Goal: Task Accomplishment & Management: Manage account settings

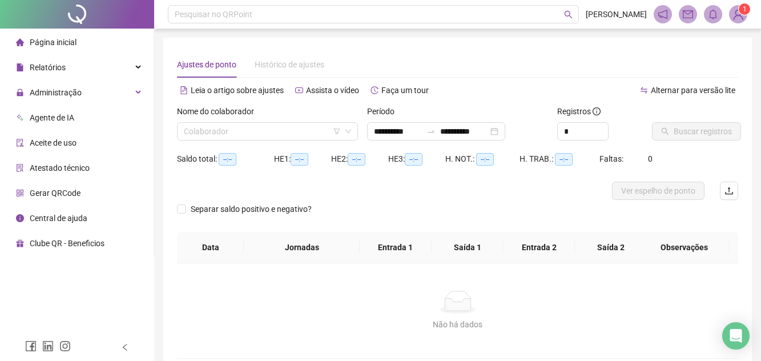
type input "**********"
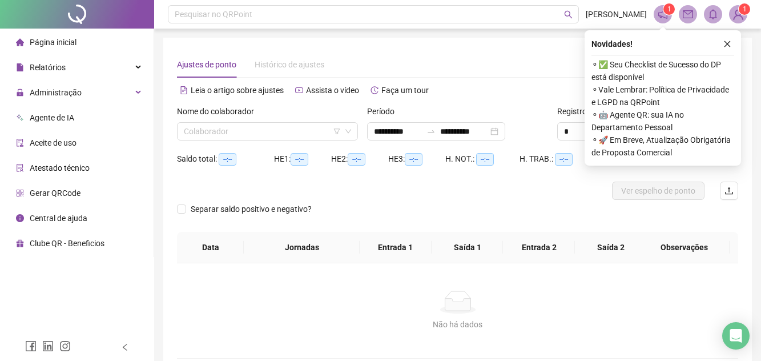
click at [244, 121] on div "Nome do colaborador" at bounding box center [267, 113] width 181 height 17
click at [232, 126] on input "search" at bounding box center [262, 131] width 157 height 17
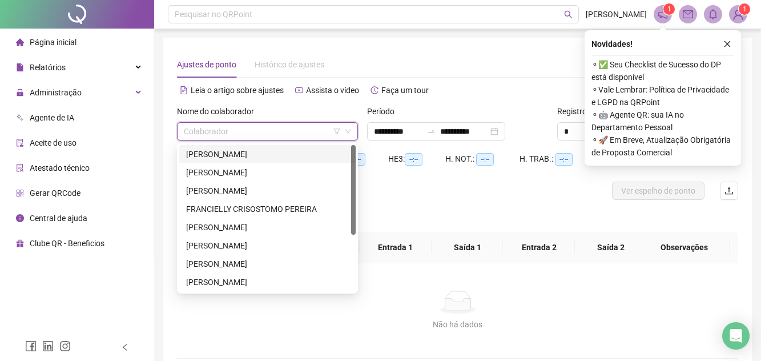
click at [232, 157] on div "[PERSON_NAME]" at bounding box center [267, 154] width 163 height 13
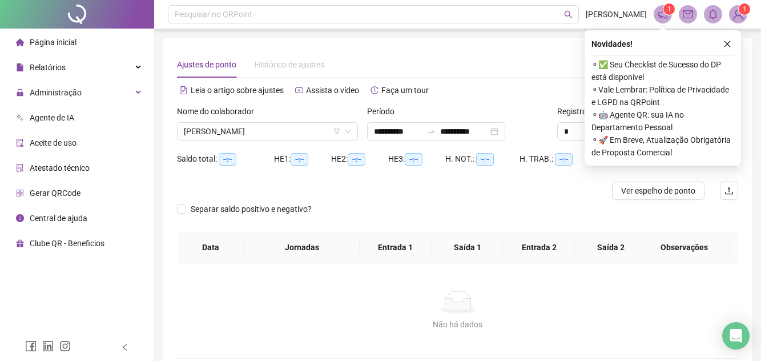
click at [358, 190] on div at bounding box center [387, 191] width 421 height 18
click at [724, 49] on button "button" at bounding box center [728, 44] width 14 height 14
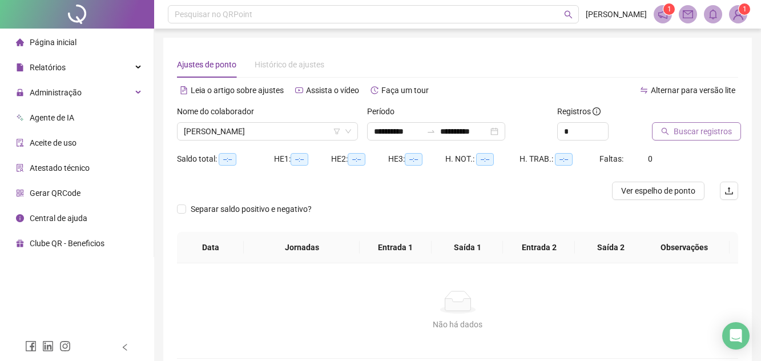
click at [692, 137] on span "Buscar registros" at bounding box center [703, 131] width 58 height 13
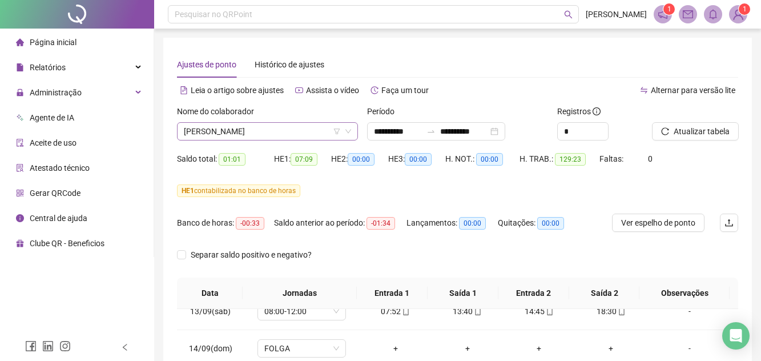
click at [324, 132] on span "[PERSON_NAME]" at bounding box center [267, 131] width 167 height 17
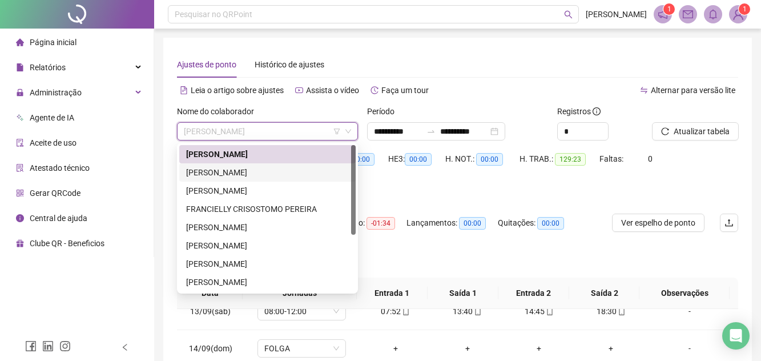
click at [284, 166] on div "[PERSON_NAME]" at bounding box center [267, 172] width 163 height 13
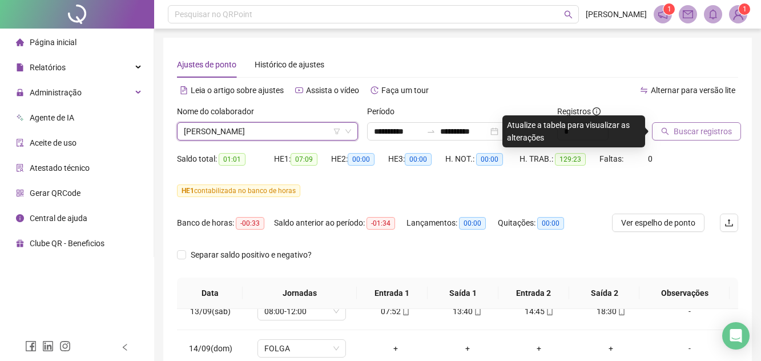
click at [676, 131] on span "Buscar registros" at bounding box center [703, 131] width 58 height 13
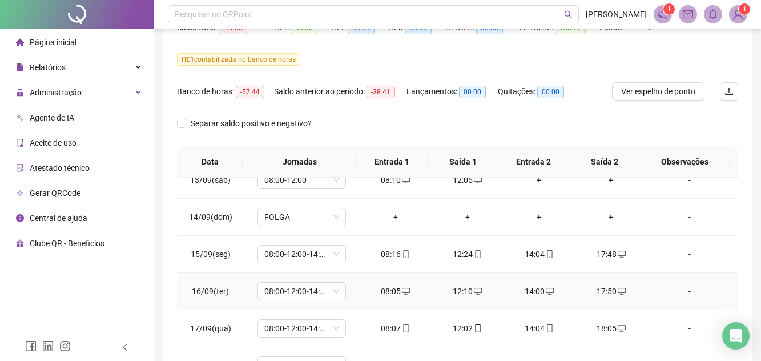
scroll to position [255, 0]
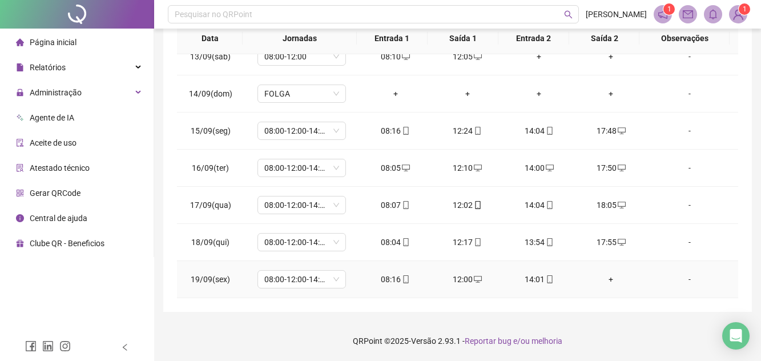
click at [601, 280] on div "+" at bounding box center [611, 279] width 54 height 13
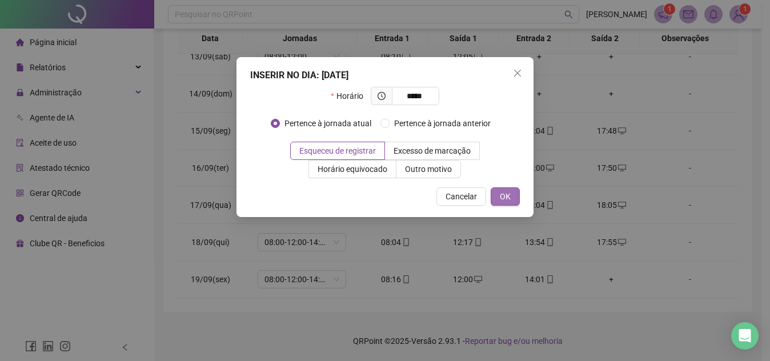
type input "*****"
click at [503, 205] on button "OK" at bounding box center [505, 196] width 29 height 18
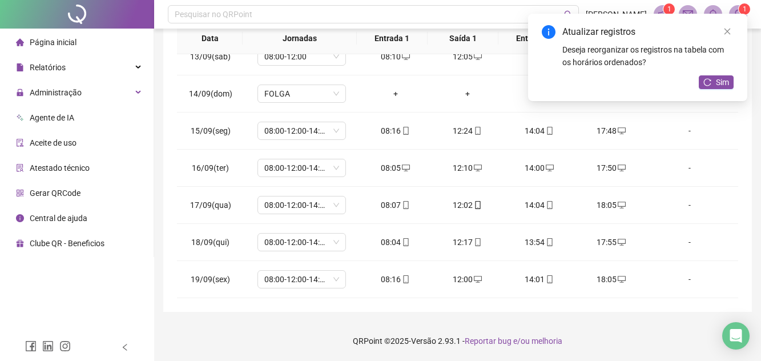
click at [733, 93] on div "Atualizar registros Deseja reorganizar os registros na tabela com os horários o…" at bounding box center [637, 57] width 219 height 87
click at [717, 83] on span "Sim" at bounding box center [722, 82] width 13 height 13
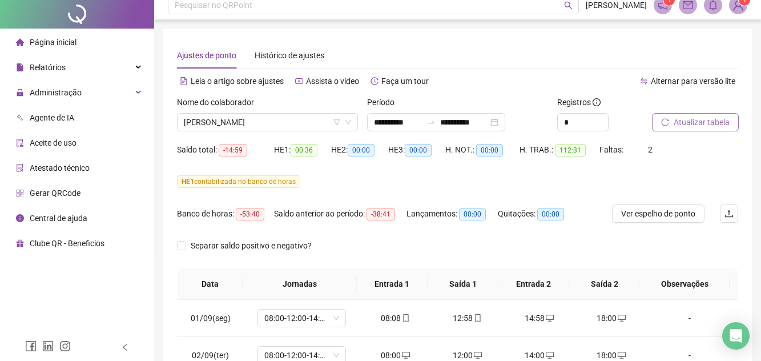
scroll to position [0, 0]
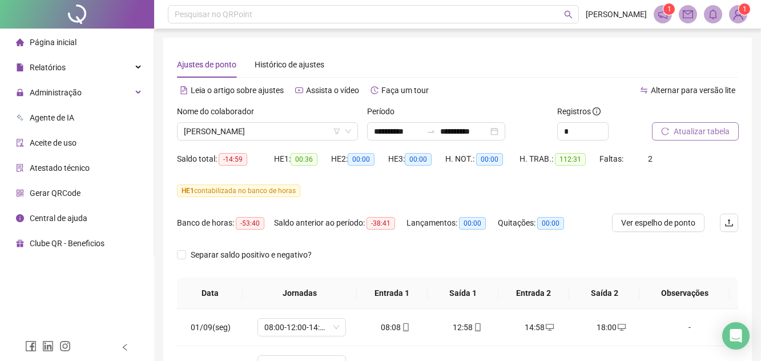
click at [683, 133] on span "Atualizar tabela" at bounding box center [702, 131] width 56 height 13
click at [291, 127] on span "[PERSON_NAME]" at bounding box center [267, 131] width 167 height 17
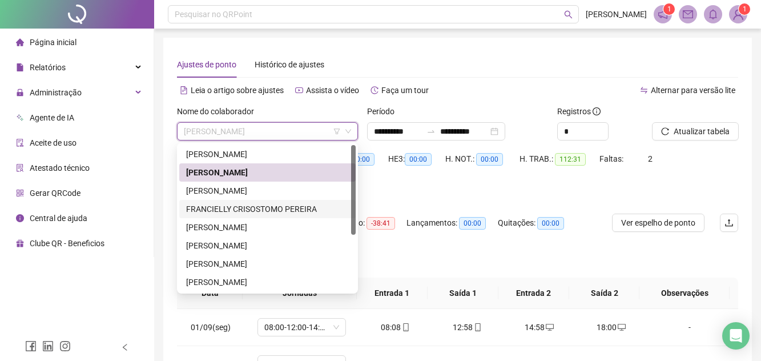
click at [281, 208] on div "FRANCIELLY CRISOSTOMO PEREIRA" at bounding box center [267, 209] width 163 height 13
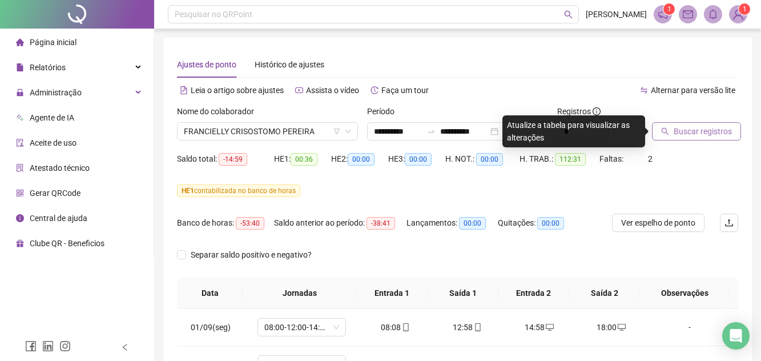
click at [695, 131] on span "Buscar registros" at bounding box center [703, 131] width 58 height 13
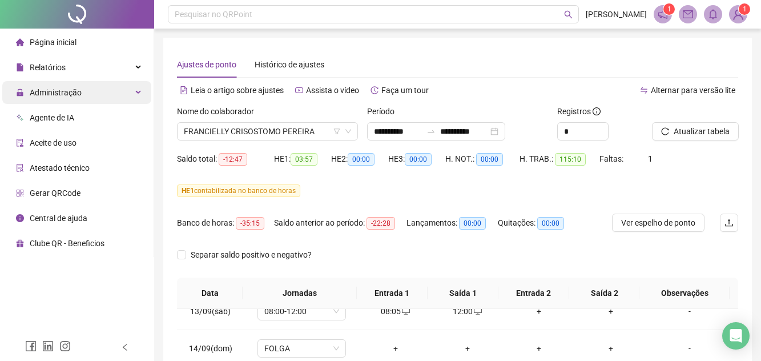
click at [67, 93] on span "Administração" at bounding box center [56, 92] width 52 height 9
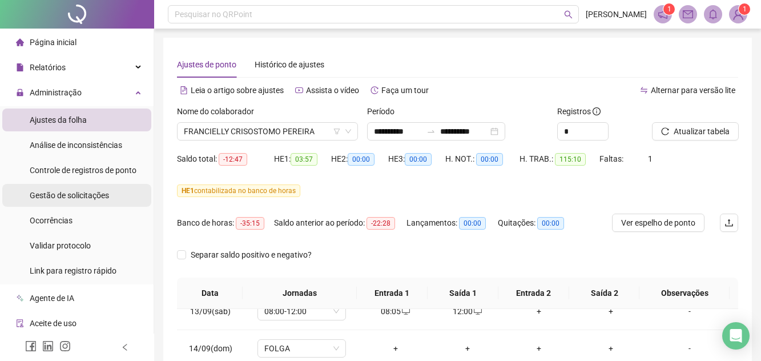
click at [91, 199] on span "Gestão de solicitações" at bounding box center [69, 195] width 79 height 9
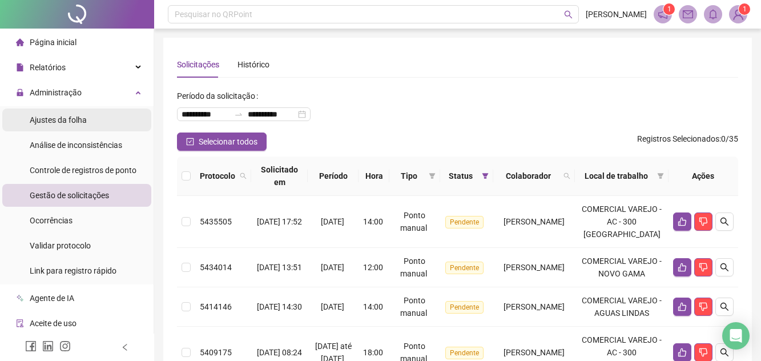
click at [60, 121] on span "Ajustes da folha" at bounding box center [58, 119] width 57 height 9
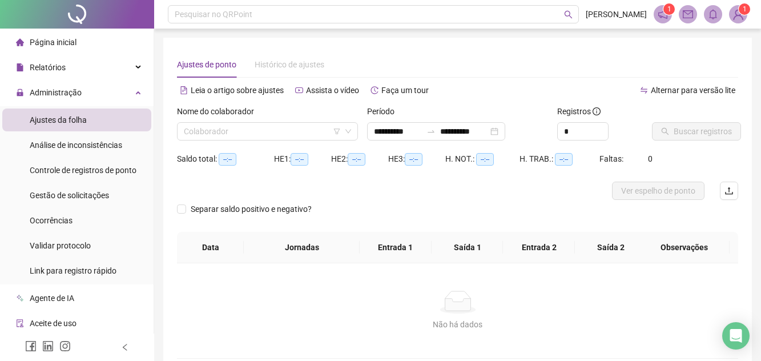
type input "**********"
click at [243, 125] on input "search" at bounding box center [262, 131] width 157 height 17
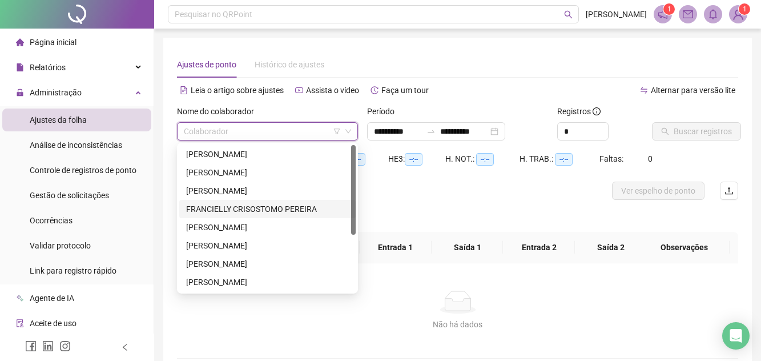
click at [247, 209] on div "FRANCIELLY CRISOSTOMO PEREIRA" at bounding box center [267, 209] width 163 height 13
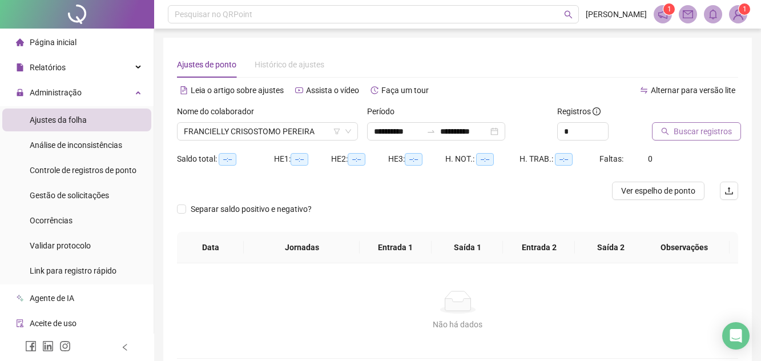
click at [671, 131] on button "Buscar registros" at bounding box center [696, 131] width 89 height 18
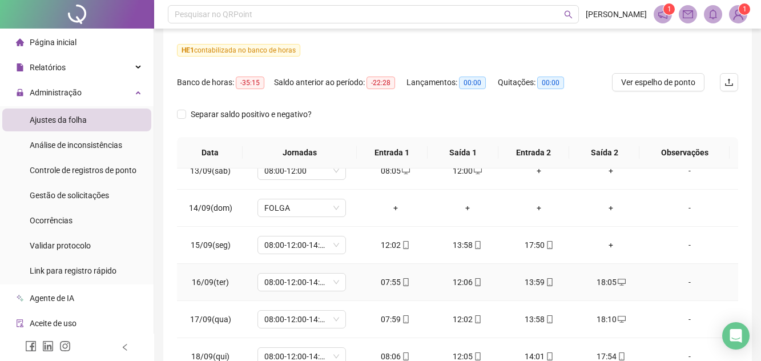
scroll to position [255, 0]
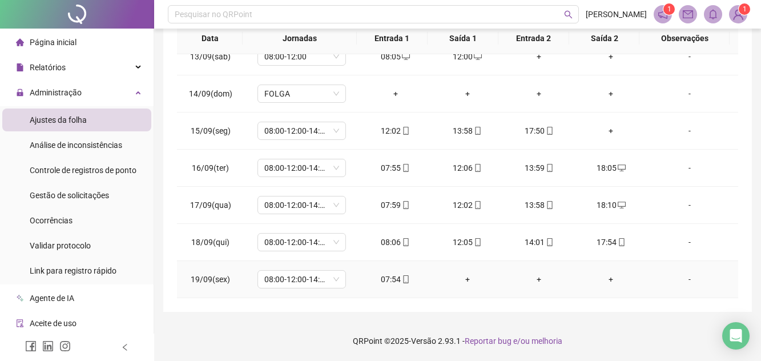
click at [463, 282] on div "+" at bounding box center [468, 279] width 54 height 13
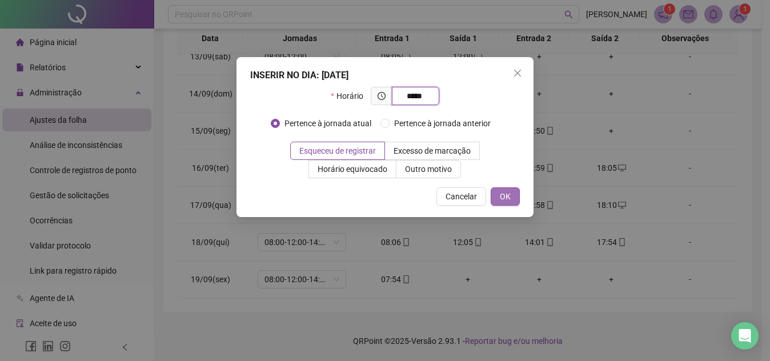
type input "*****"
click at [505, 197] on span "OK" at bounding box center [505, 196] width 11 height 13
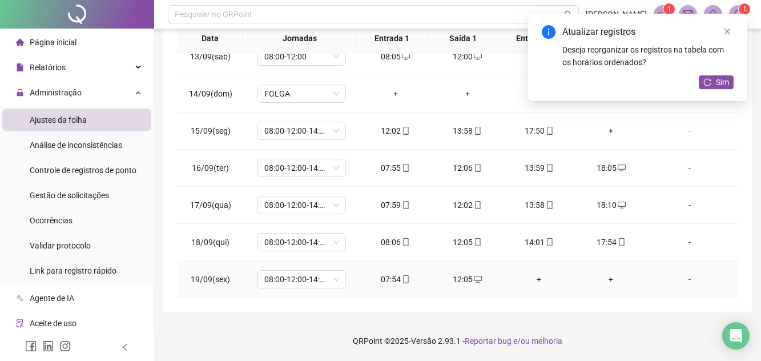
click at [532, 282] on div "+" at bounding box center [539, 279] width 54 height 13
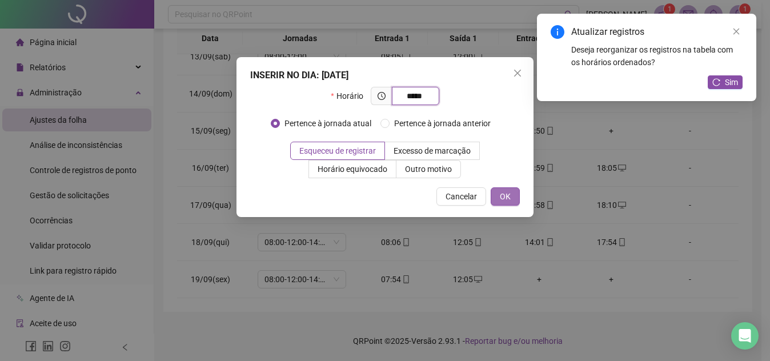
type input "*****"
drag, startPoint x: 504, startPoint y: 203, endPoint x: 554, endPoint y: 252, distance: 70.3
click at [503, 203] on button "OK" at bounding box center [505, 196] width 29 height 18
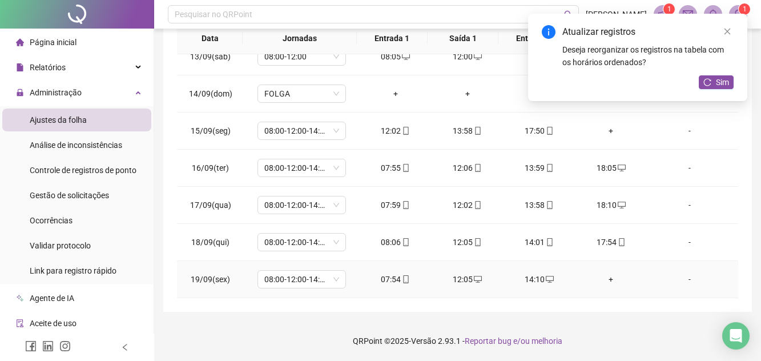
click at [603, 279] on div "+" at bounding box center [611, 279] width 54 height 13
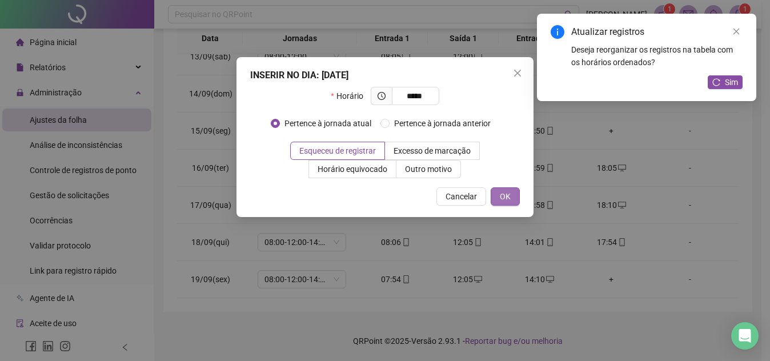
type input "*****"
click at [506, 193] on span "OK" at bounding box center [505, 196] width 11 height 13
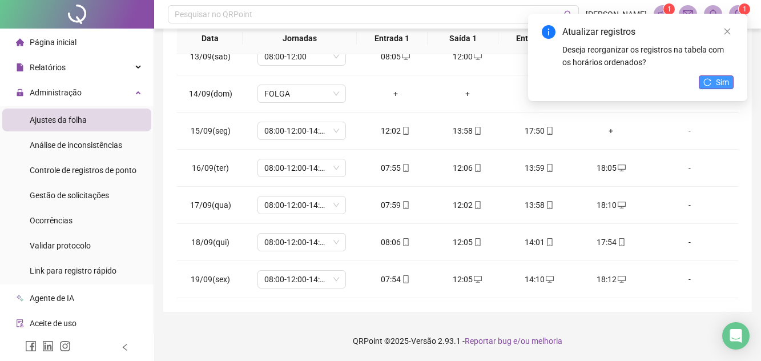
click at [721, 78] on span "Sim" at bounding box center [722, 82] width 13 height 13
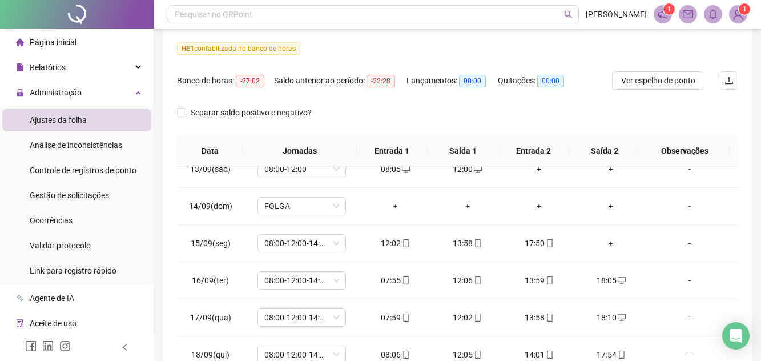
scroll to position [0, 0]
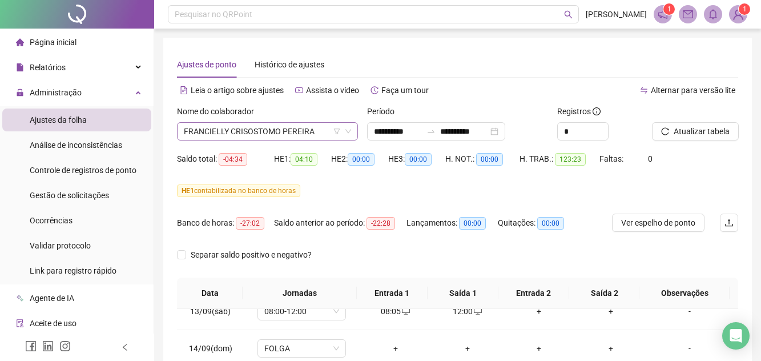
click at [316, 129] on span "FRANCIELLY CRISOSTOMO PEREIRA" at bounding box center [267, 131] width 167 height 17
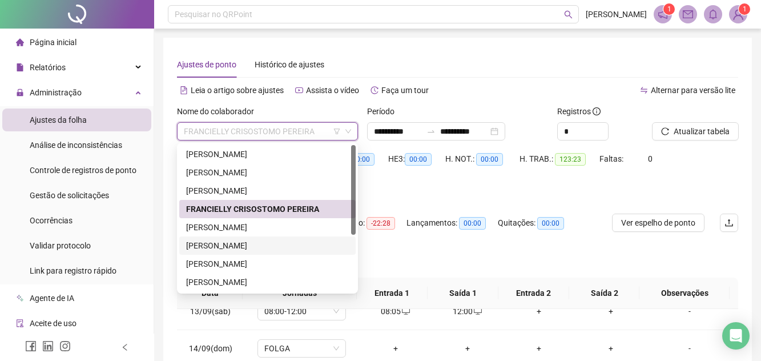
click at [267, 240] on div "[PERSON_NAME]" at bounding box center [267, 245] width 163 height 13
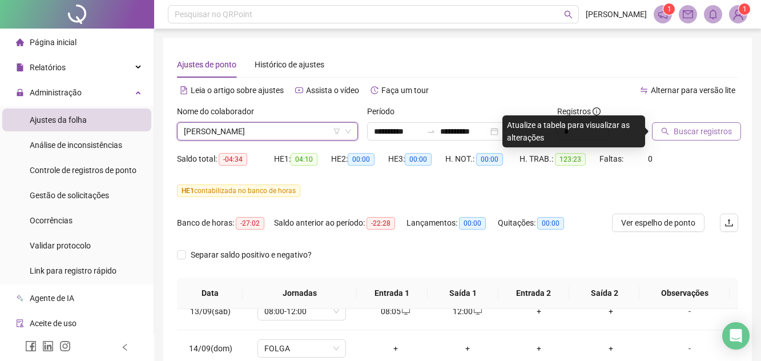
click at [693, 135] on span "Buscar registros" at bounding box center [703, 131] width 58 height 13
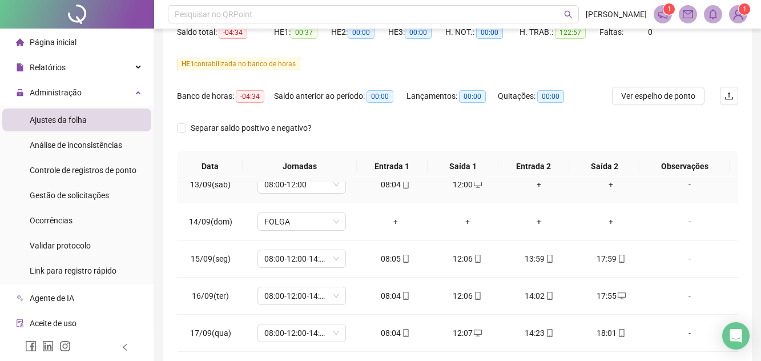
scroll to position [255, 0]
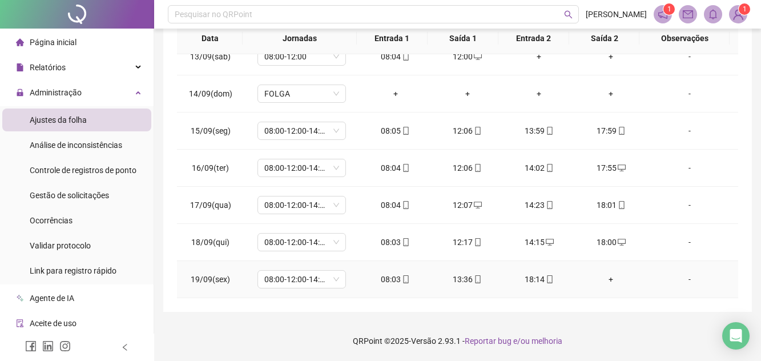
click at [607, 280] on div "+" at bounding box center [611, 279] width 54 height 13
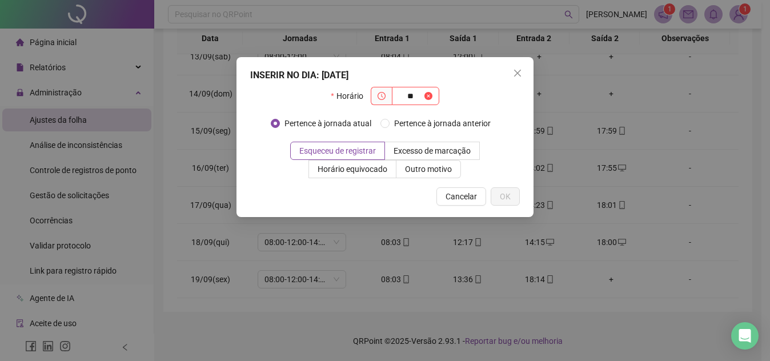
type input "*"
type input "*****"
click at [511, 194] on button "OK" at bounding box center [505, 196] width 29 height 18
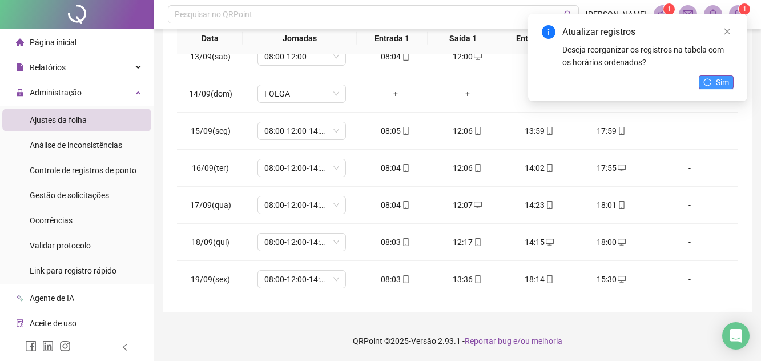
click at [722, 79] on span "Sim" at bounding box center [722, 82] width 13 height 13
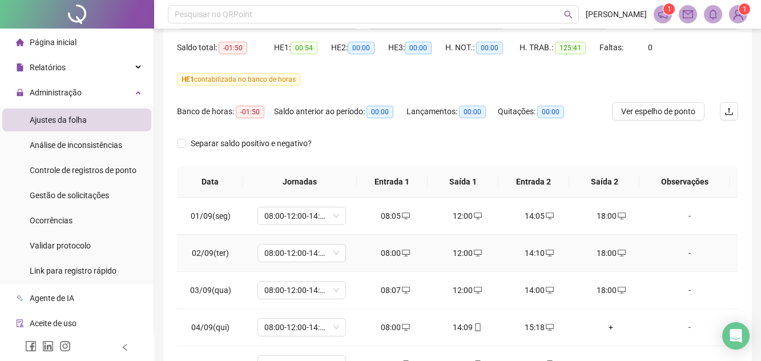
scroll to position [26, 0]
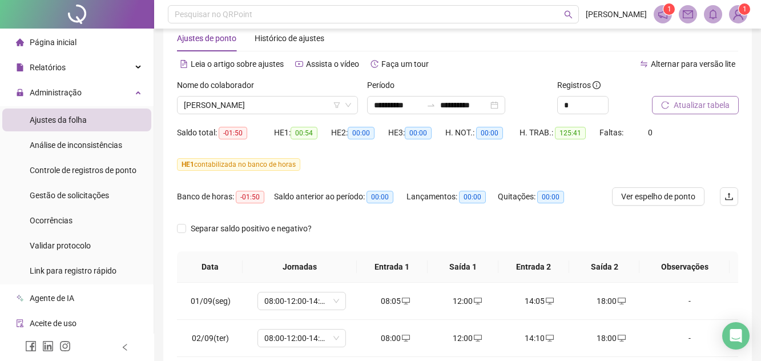
click at [717, 106] on span "Atualizar tabela" at bounding box center [702, 105] width 56 height 13
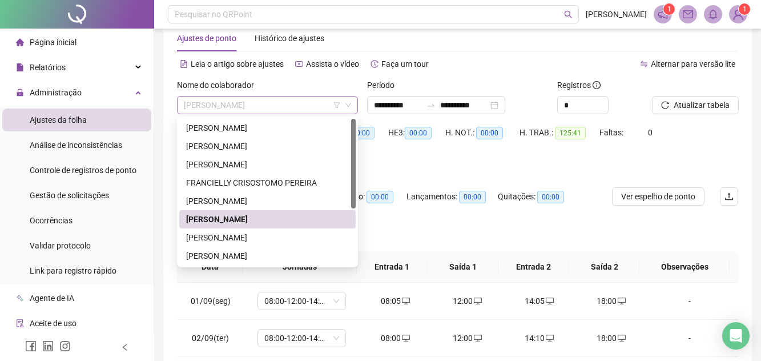
click at [291, 103] on span "[PERSON_NAME]" at bounding box center [267, 105] width 167 height 17
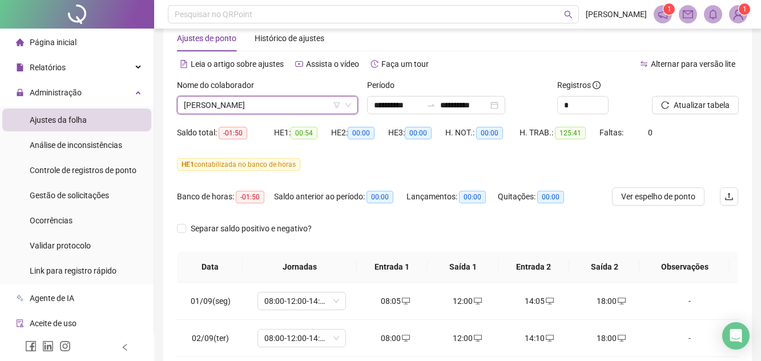
click at [220, 102] on span "[PERSON_NAME]" at bounding box center [267, 105] width 167 height 17
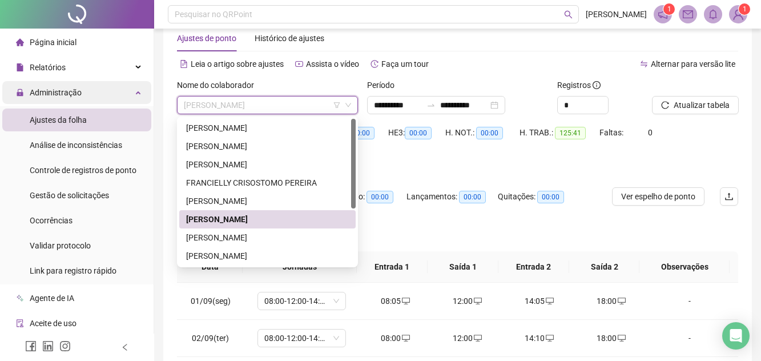
drag, startPoint x: 279, startPoint y: 106, endPoint x: 61, endPoint y: 89, distance: 218.9
click at [61, 89] on div "**********" at bounding box center [380, 282] width 761 height 616
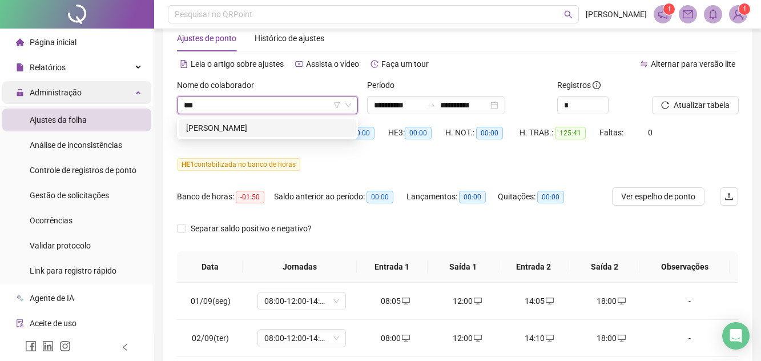
type input "****"
drag, startPoint x: 213, startPoint y: 127, endPoint x: 619, endPoint y: 123, distance: 406.1
click at [215, 127] on div "[PERSON_NAME]" at bounding box center [267, 128] width 163 height 13
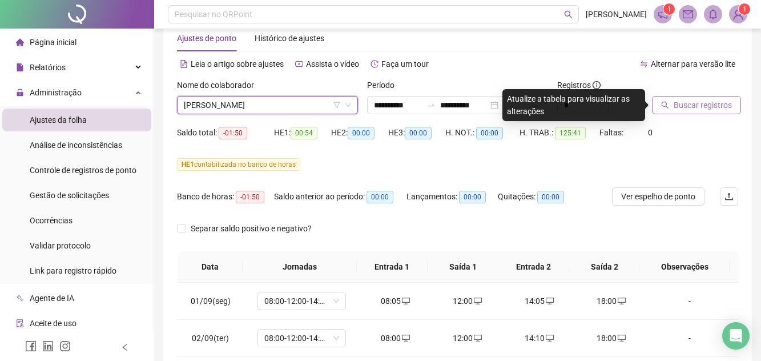
click at [701, 107] on span "Buscar registros" at bounding box center [703, 105] width 58 height 13
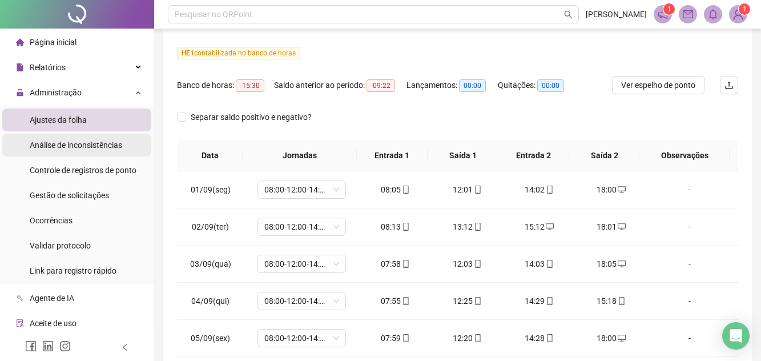
scroll to position [0, 0]
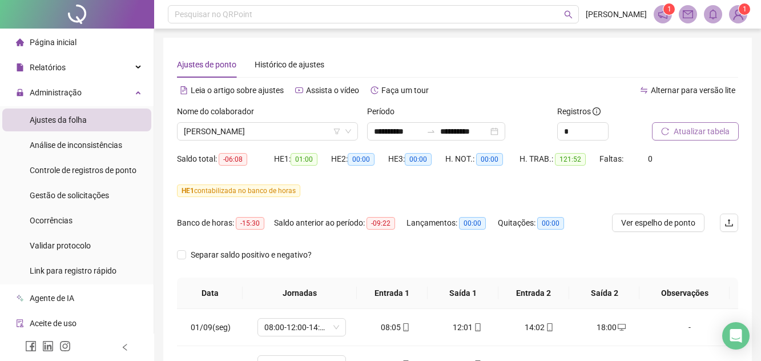
click at [723, 135] on span "Atualizar tabela" at bounding box center [702, 131] width 56 height 13
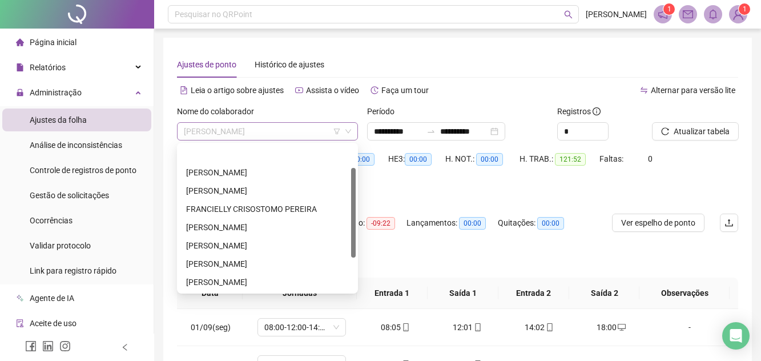
scroll to position [37, 0]
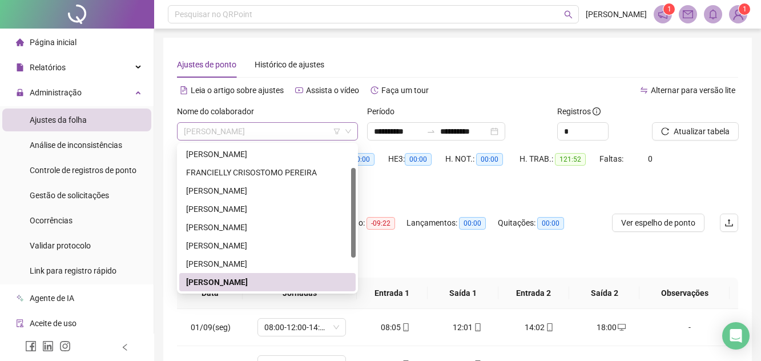
click at [330, 126] on span "[PERSON_NAME]" at bounding box center [267, 131] width 167 height 17
